Goal: Task Accomplishment & Management: Use online tool/utility

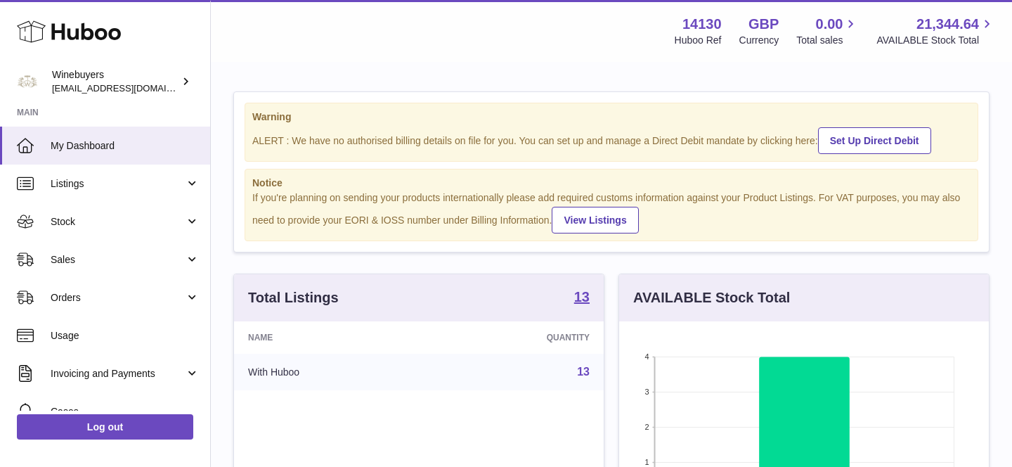
scroll to position [219, 370]
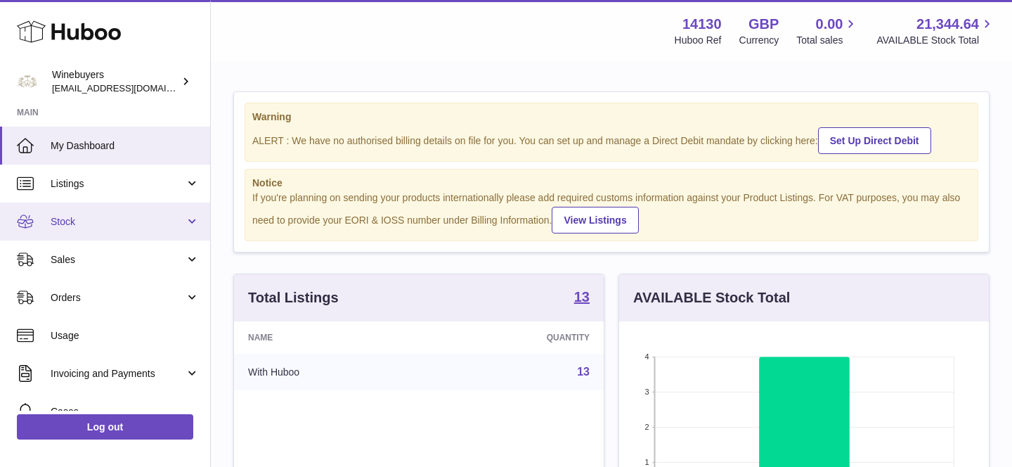
click at [94, 206] on link "Stock" at bounding box center [105, 221] width 210 height 38
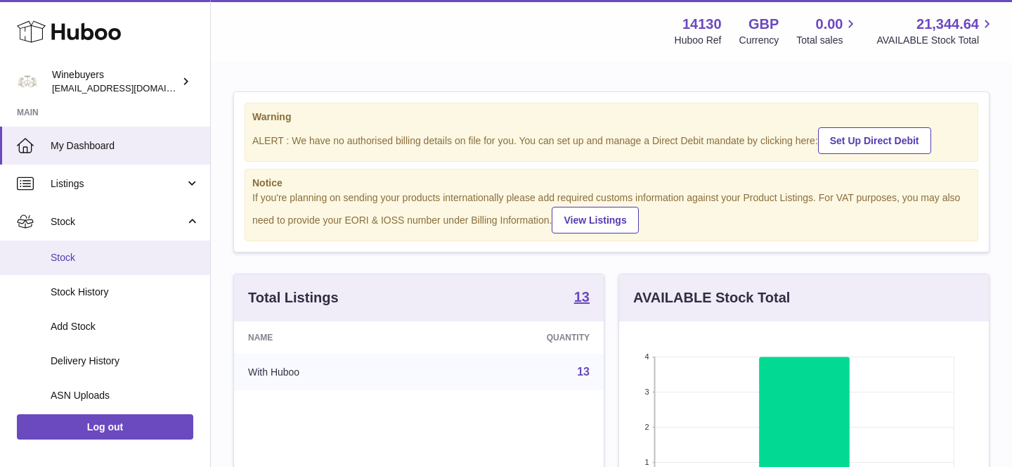
click at [87, 245] on link "Stock" at bounding box center [105, 257] width 210 height 34
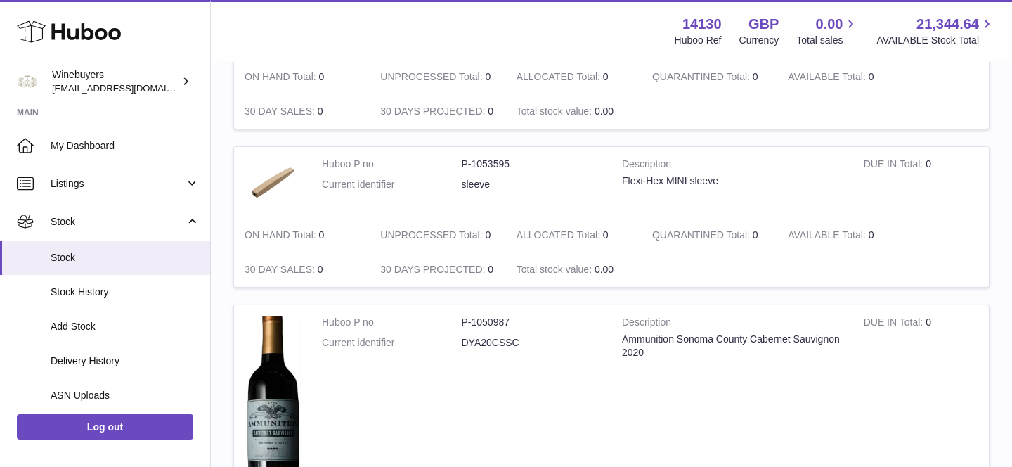
scroll to position [1882, 0]
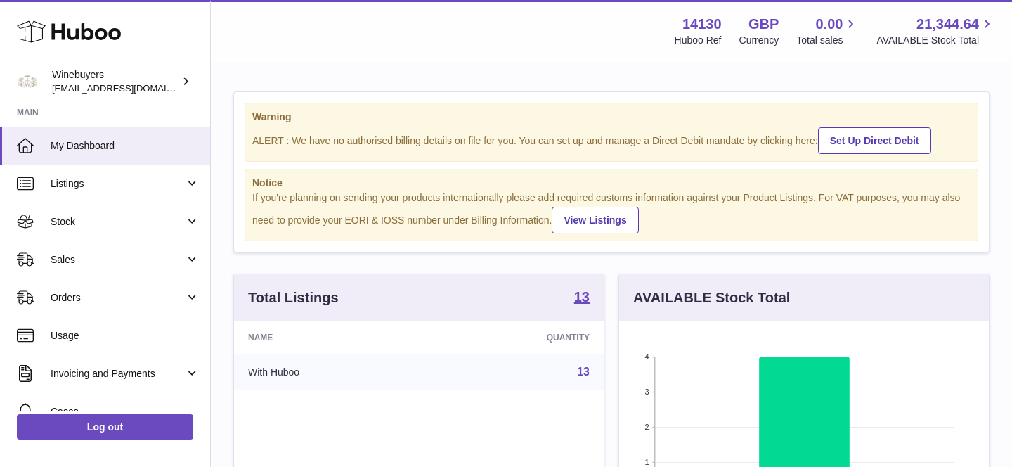
scroll to position [219, 370]
click at [123, 264] on span "Sales" at bounding box center [118, 259] width 134 height 13
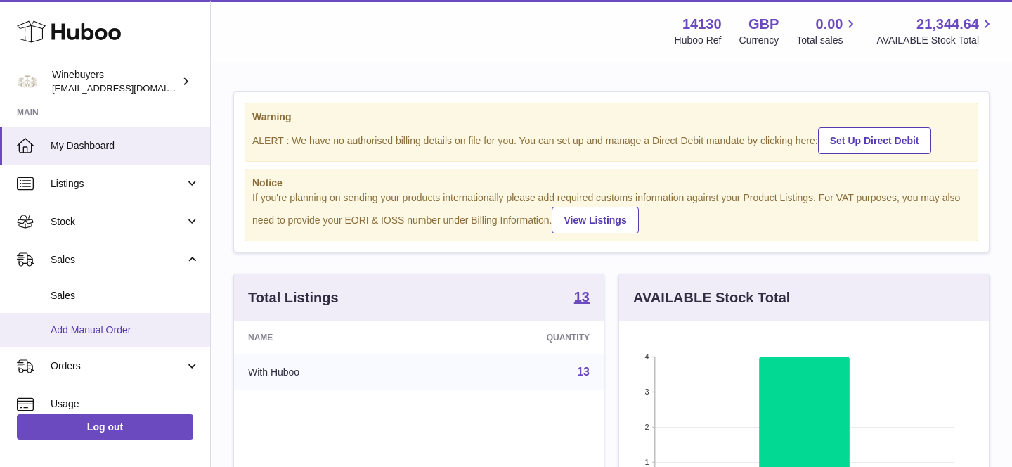
click at [124, 332] on span "Add Manual Order" at bounding box center [125, 329] width 149 height 13
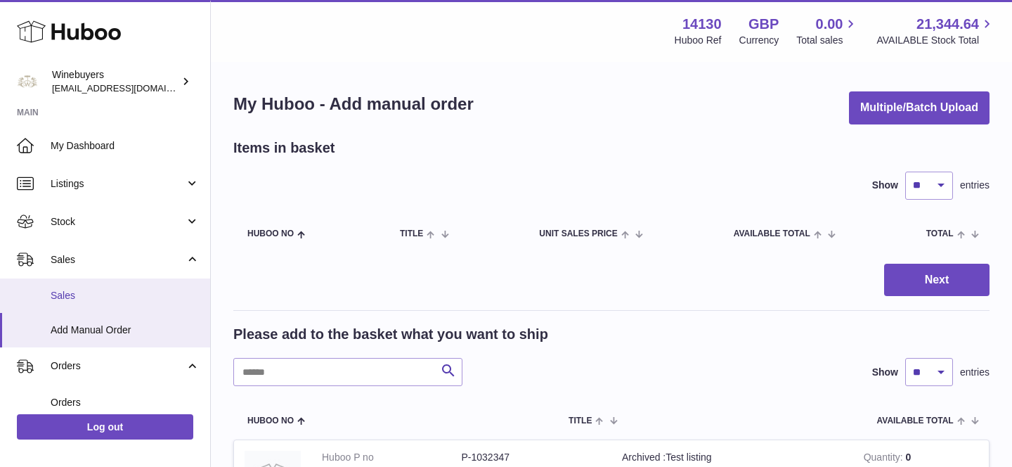
click at [83, 309] on link "Sales" at bounding box center [105, 295] width 210 height 34
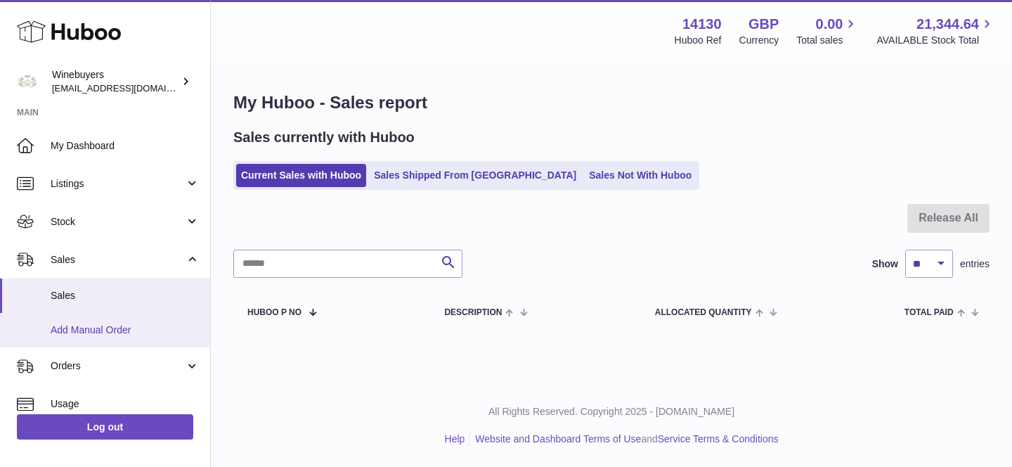
click at [89, 329] on span "Add Manual Order" at bounding box center [125, 329] width 149 height 13
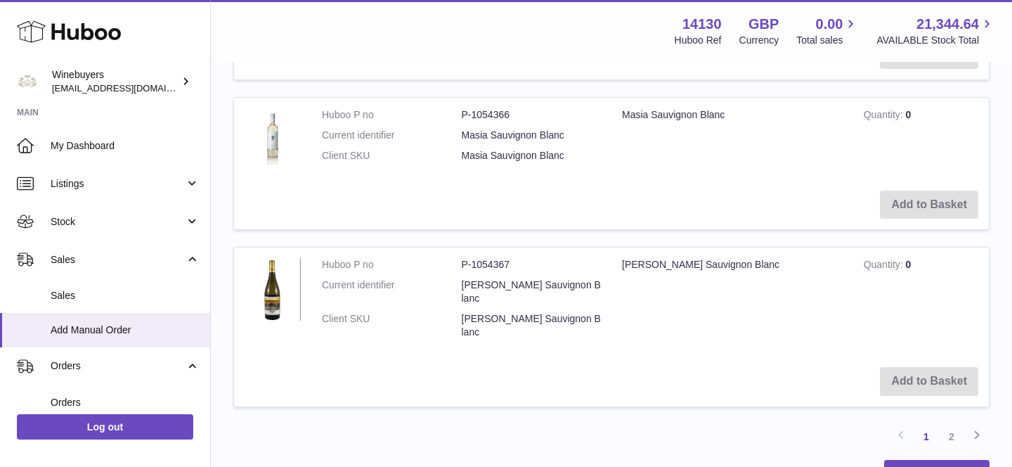
scroll to position [1977, 0]
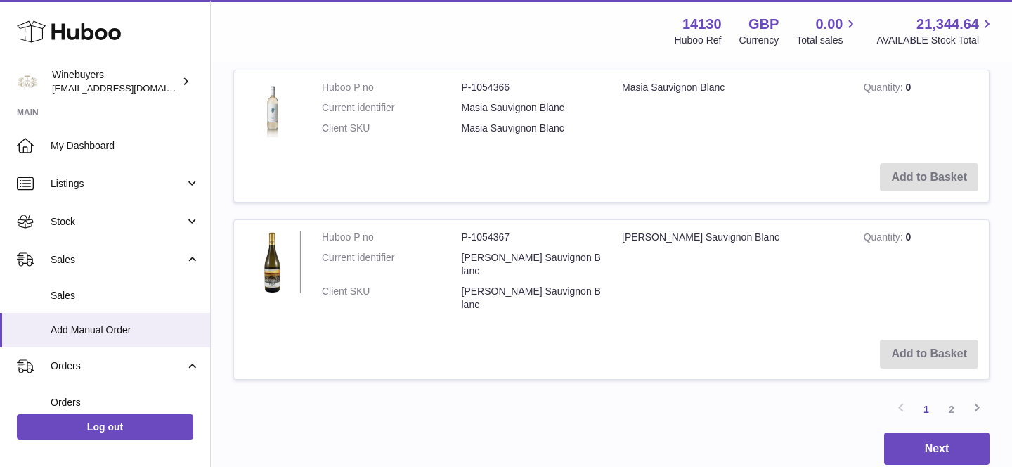
click at [914, 240] on td "Quantity 0" at bounding box center [921, 274] width 136 height 108
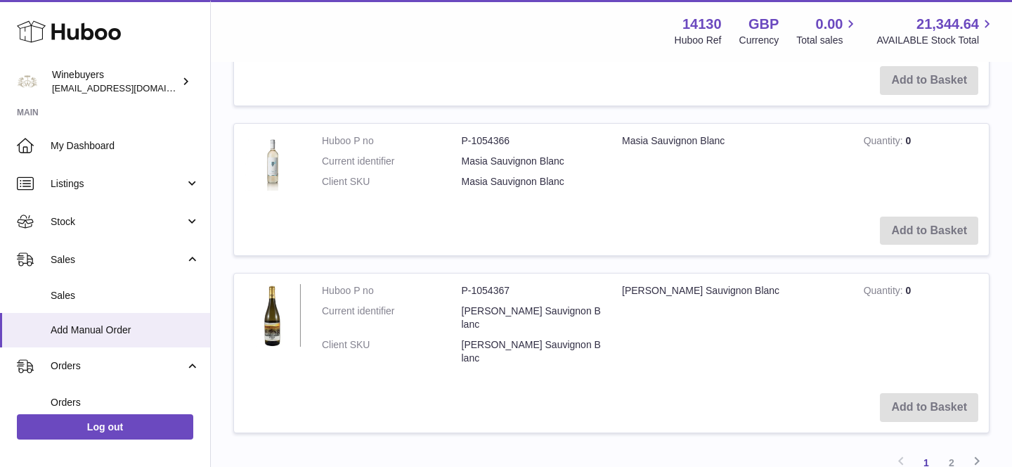
scroll to position [1922, 0]
click at [902, 230] on td "Add to Basket" at bounding box center [611, 232] width 755 height 50
click at [703, 200] on td "Masia Sauvignon Blanc" at bounding box center [732, 166] width 242 height 82
